Goal: Information Seeking & Learning: Find specific fact

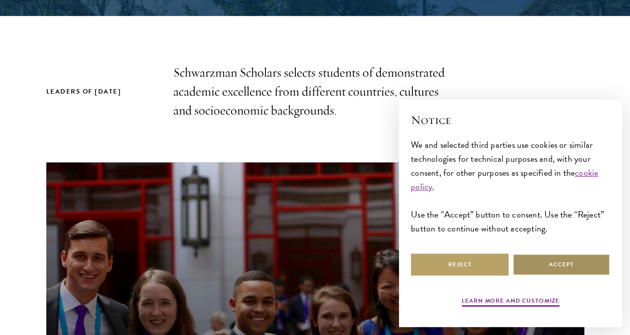
click at [588, 264] on button "Accept" at bounding box center [562, 265] width 98 height 22
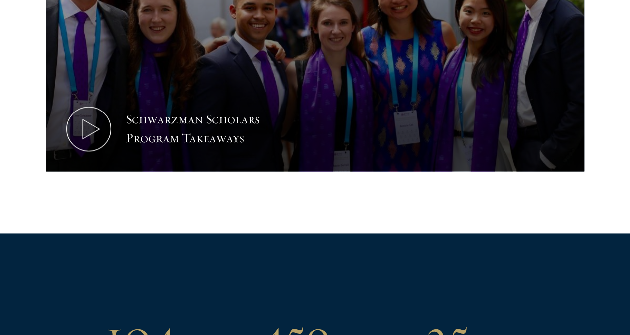
scroll to position [880, 0]
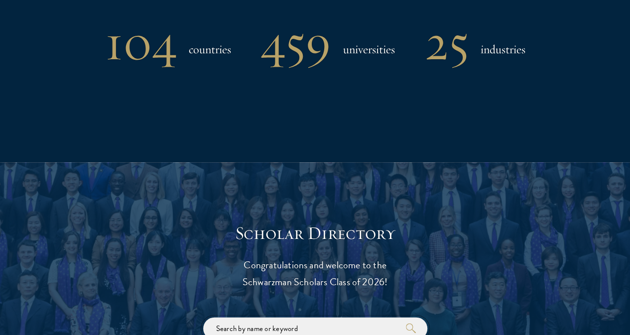
click at [337, 317] on input "search" at bounding box center [315, 328] width 224 height 22
type input "M"
type input "b"
type input "ZAyed"
click button "submit" at bounding box center [0, 0] width 0 height 0
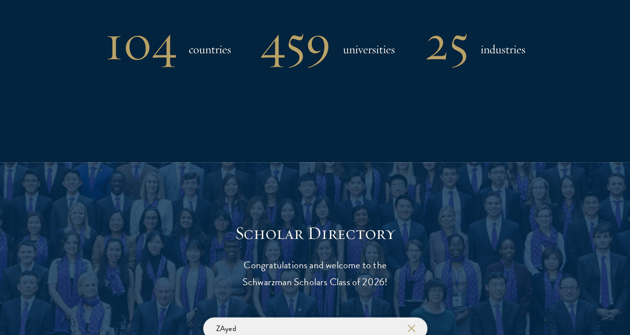
click at [305, 320] on input "ZAyed" at bounding box center [315, 328] width 224 height 22
click button "submit" at bounding box center [0, 0] width 0 height 0
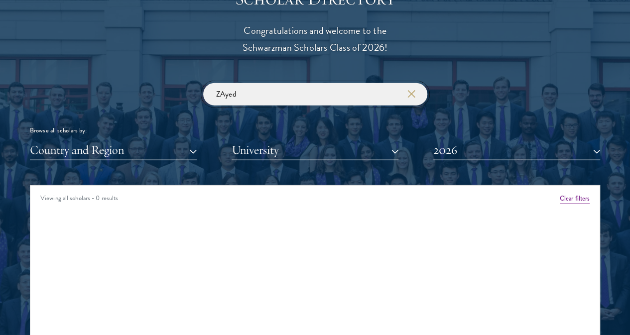
scroll to position [1128, 0]
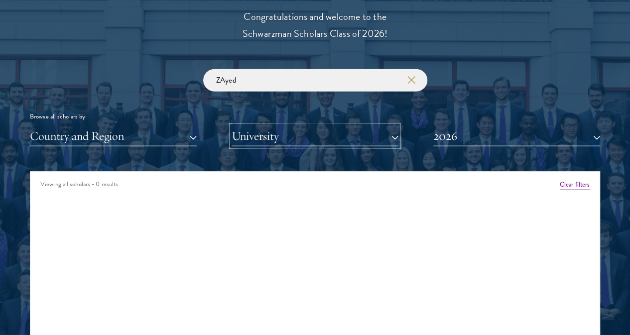
click at [343, 126] on button "University" at bounding box center [315, 136] width 167 height 20
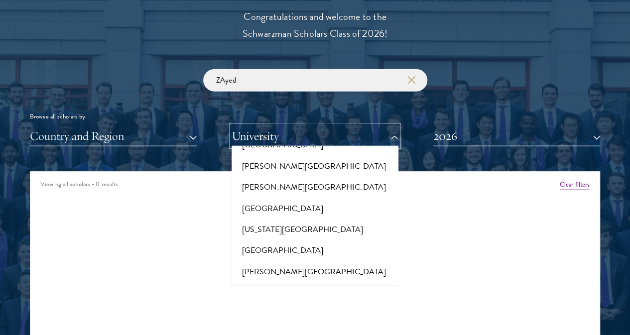
scroll to position [3838, 0]
